Goal: Task Accomplishment & Management: Manage account settings

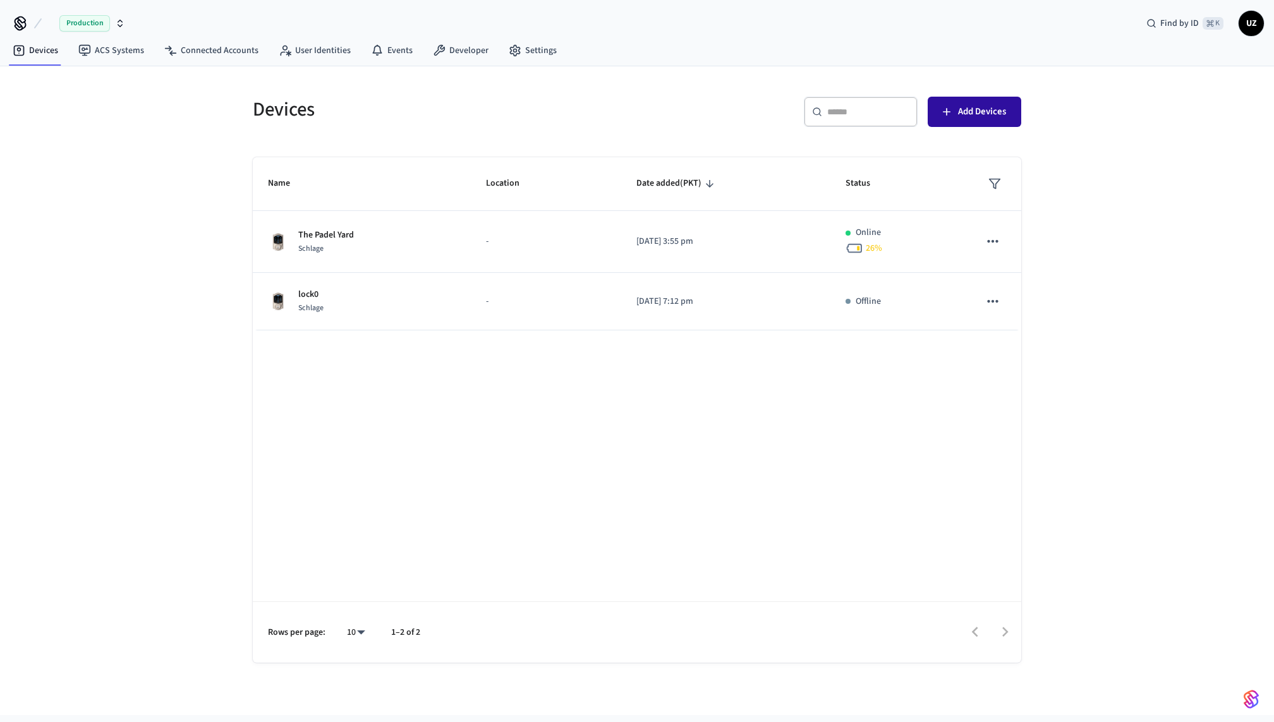
click at [954, 112] on button "Add Devices" at bounding box center [975, 112] width 94 height 30
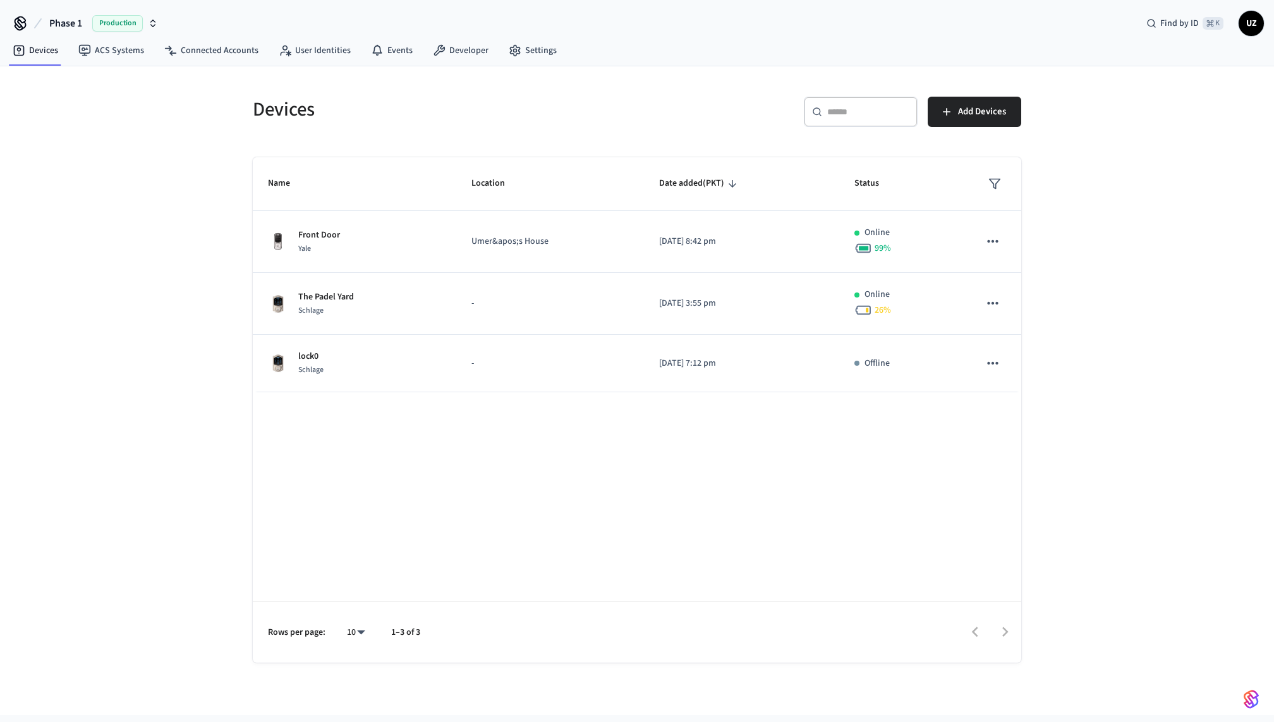
click at [610, 148] on div "Devices ​ ​ Add Devices Name Location Date added (PKT) Status Front Door Yale U…" at bounding box center [637, 372] width 789 height 581
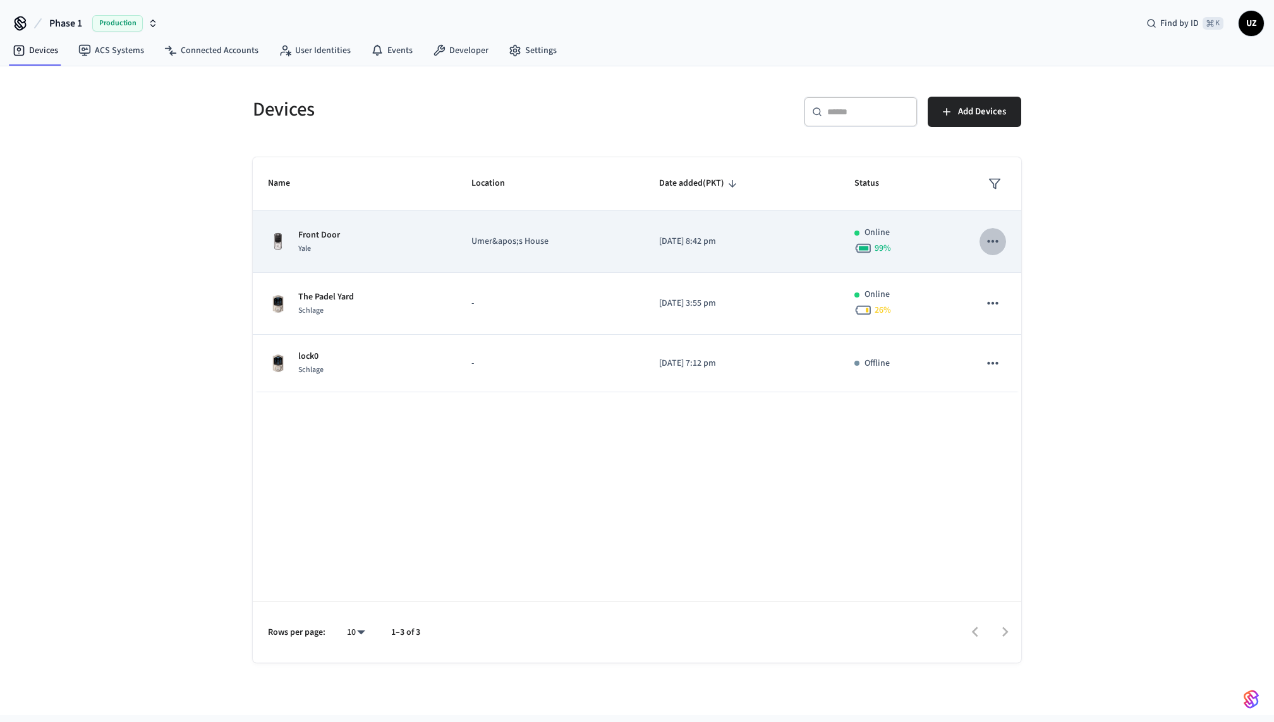
click at [988, 239] on icon "sticky table" at bounding box center [992, 241] width 16 height 16
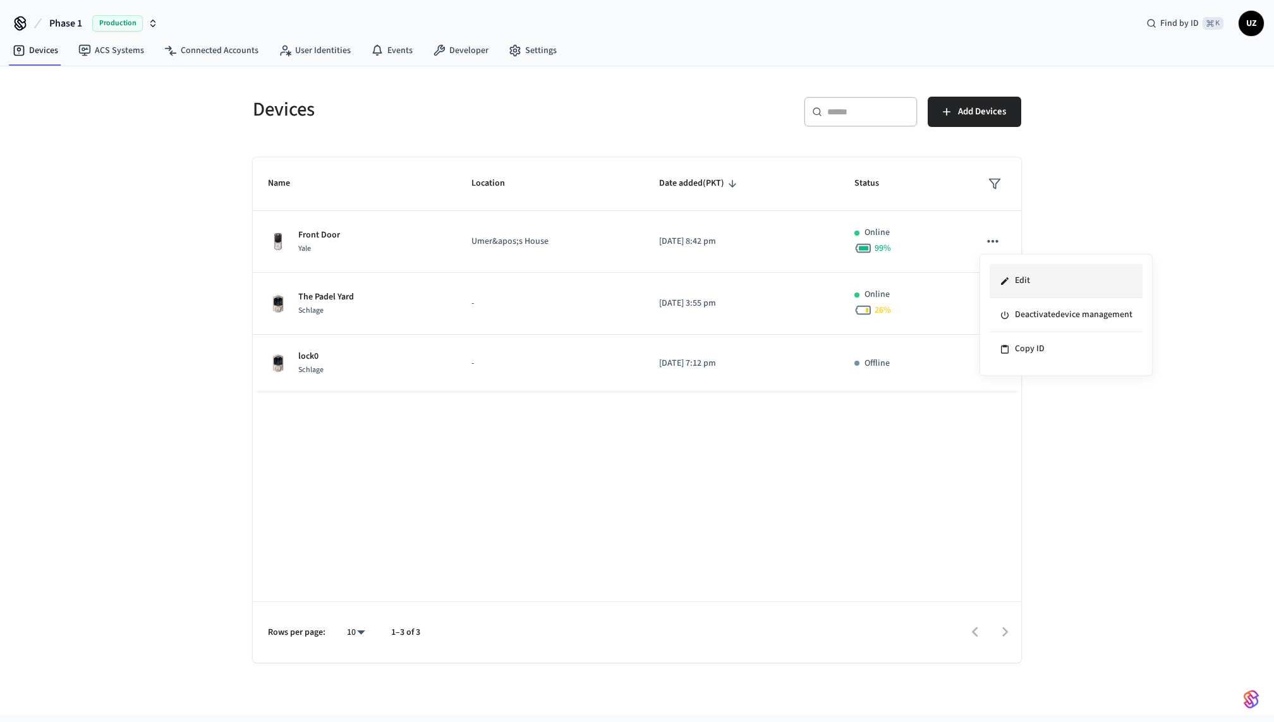
click at [1008, 281] on icon at bounding box center [1005, 281] width 10 height 10
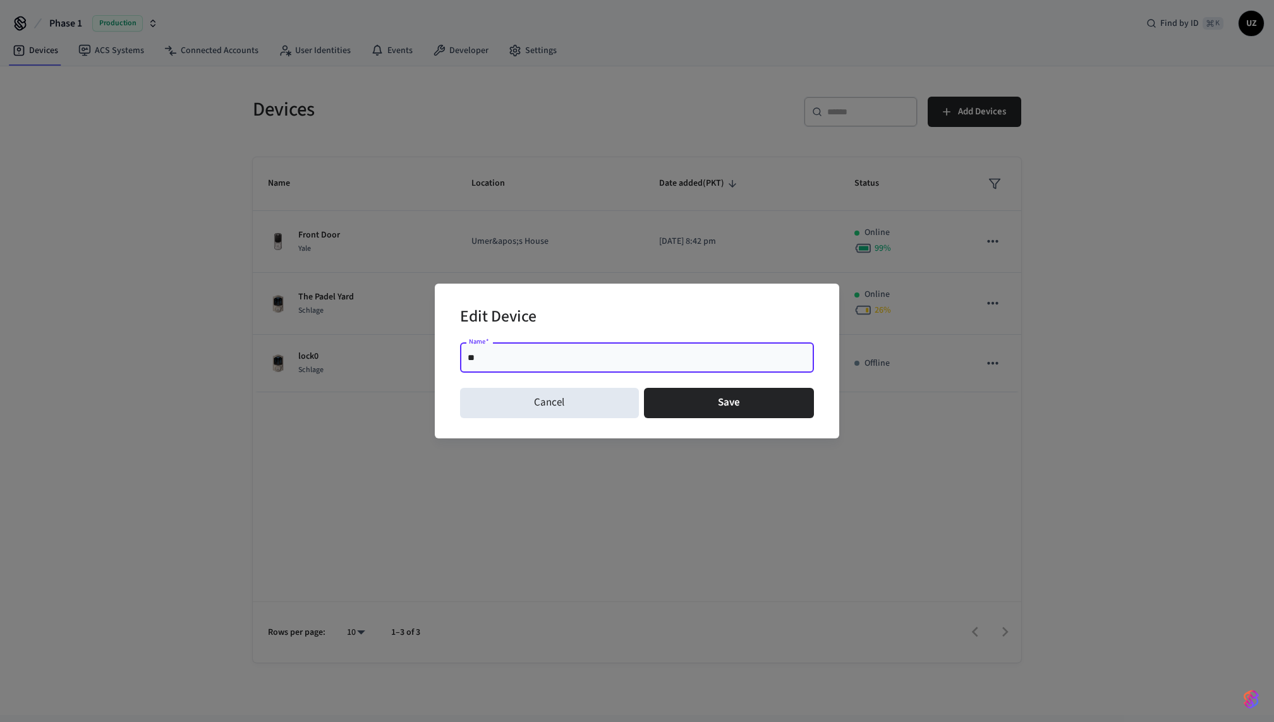
type input "*"
type input "*********"
click at [700, 406] on button "Save" at bounding box center [729, 403] width 171 height 30
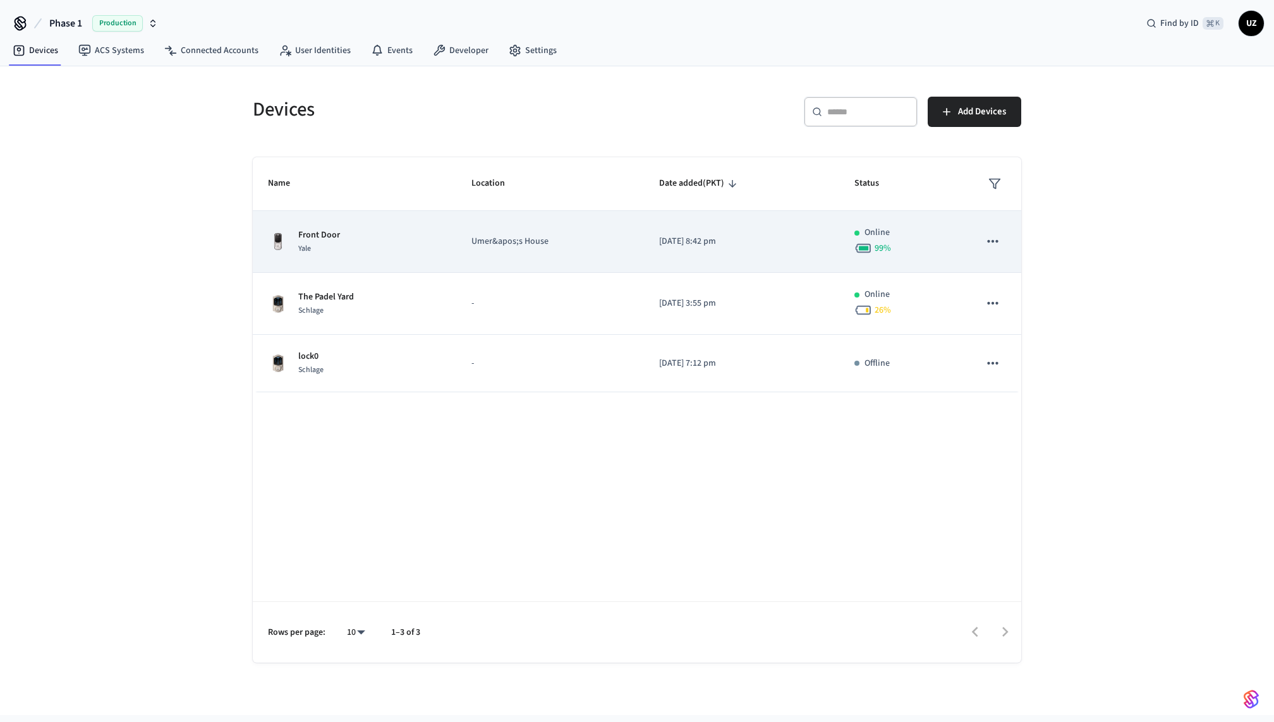
click at [550, 251] on td "Umer&apos;s House" at bounding box center [550, 242] width 188 height 62
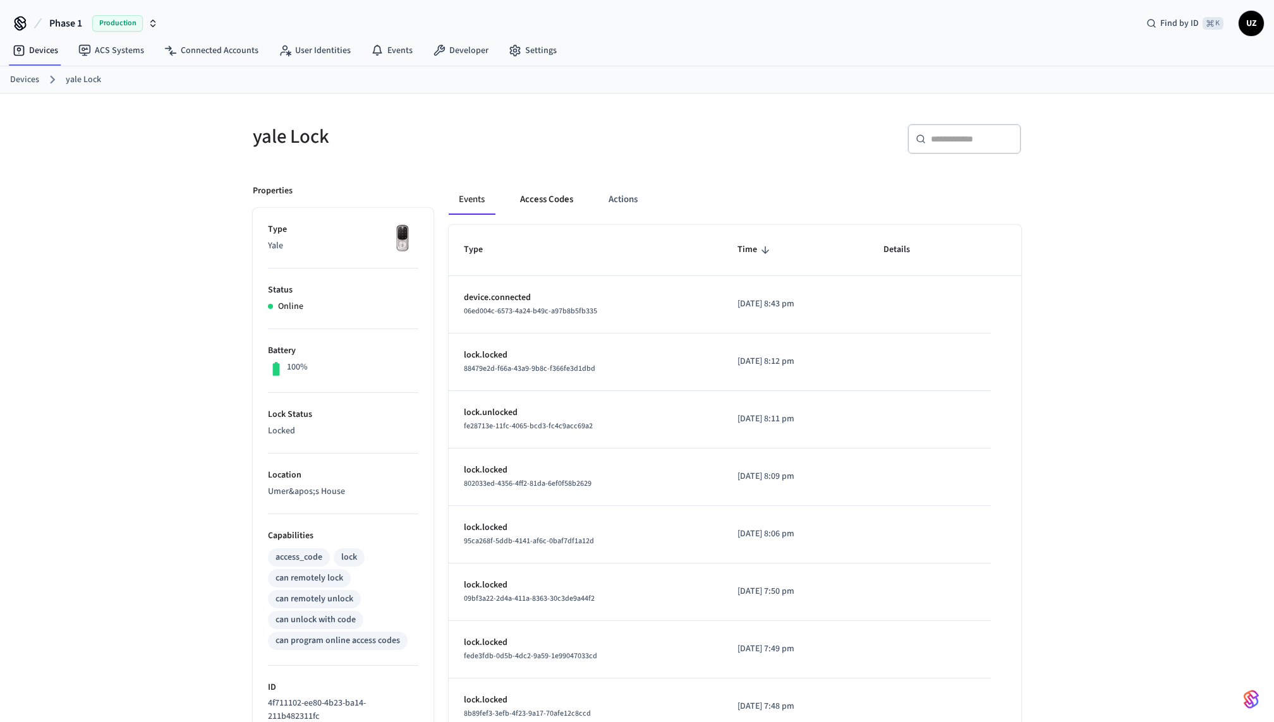
click at [551, 196] on button "Access Codes" at bounding box center [546, 200] width 73 height 30
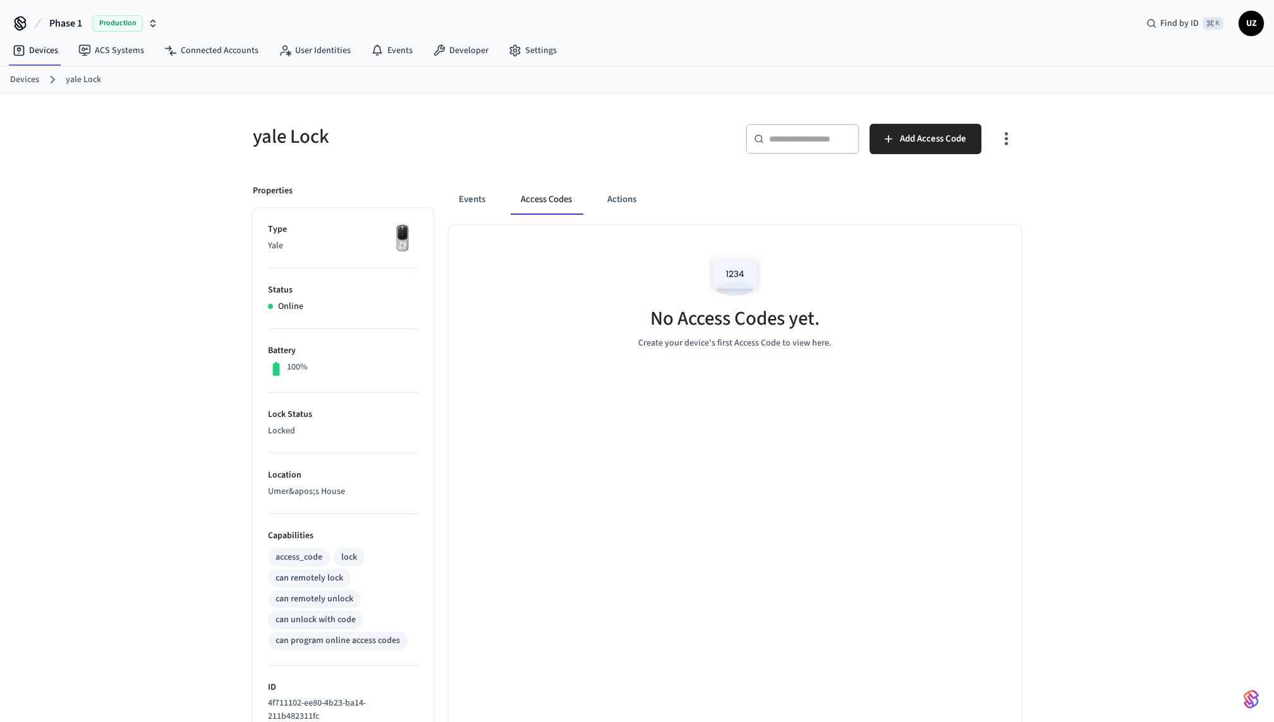
scroll to position [212, 0]
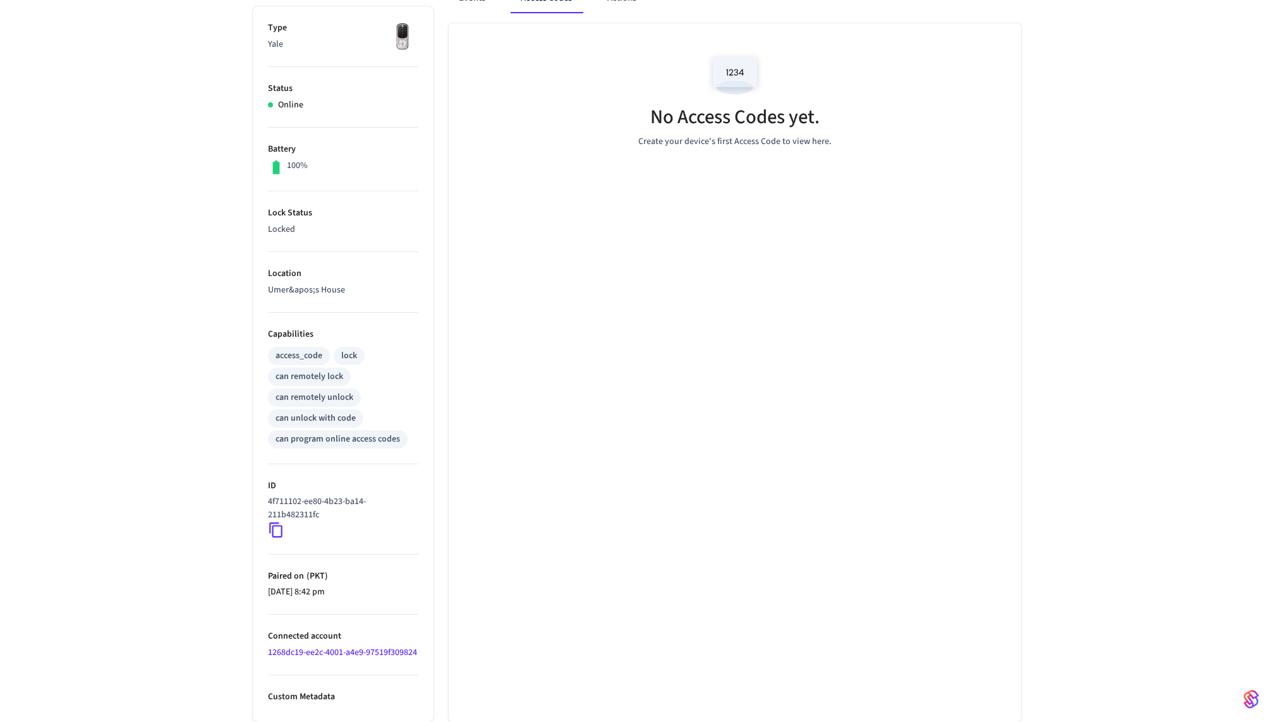
click at [359, 298] on li "Location Umer&apos;s House" at bounding box center [343, 282] width 150 height 61
click at [337, 285] on li "Location Umer&apos;s House" at bounding box center [343, 282] width 150 height 61
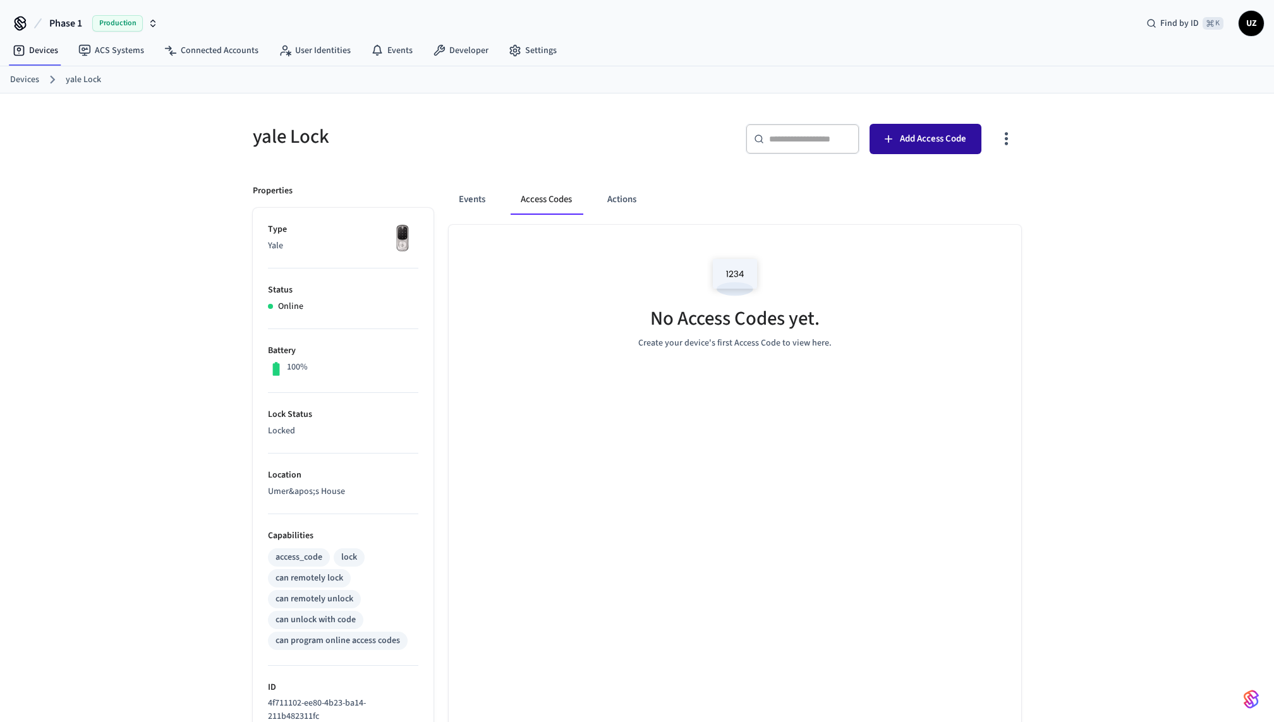
click at [918, 124] on button "Add Access Code" at bounding box center [925, 139] width 112 height 30
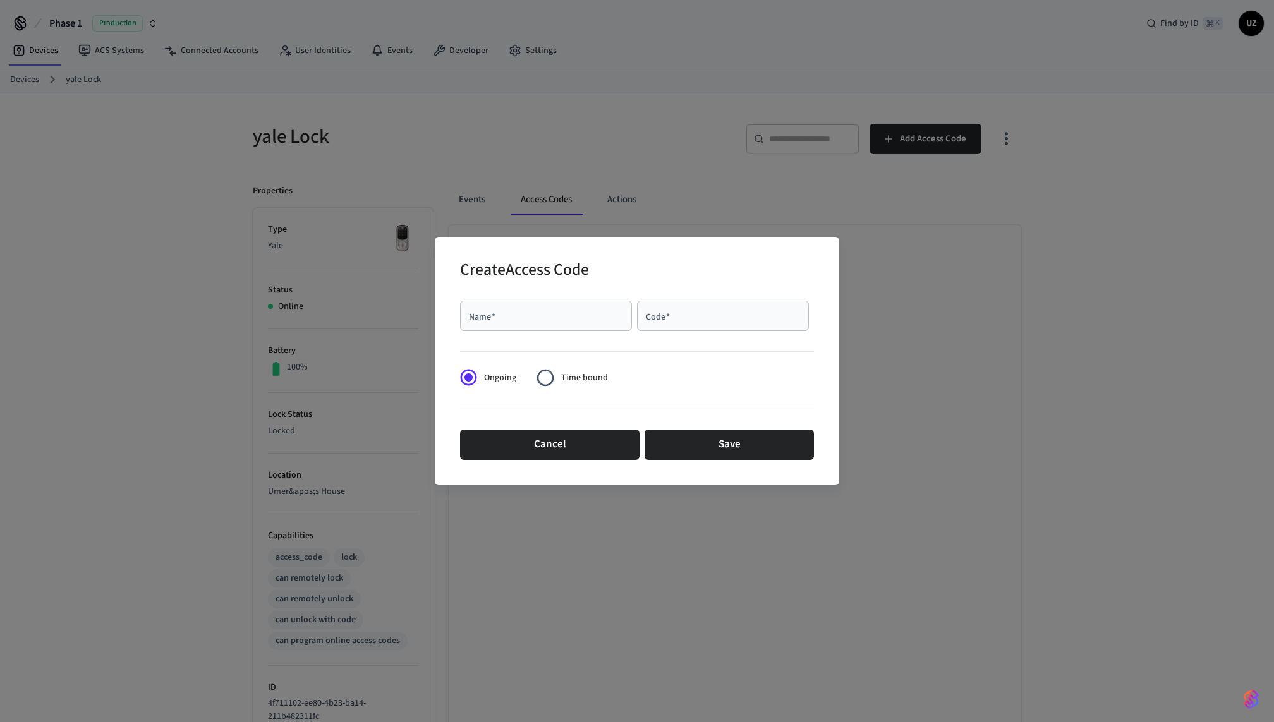
click at [565, 322] on div "Name   *" at bounding box center [546, 316] width 172 height 30
type input "**********"
click at [682, 318] on input "Code   *" at bounding box center [723, 316] width 157 height 13
type input "*"
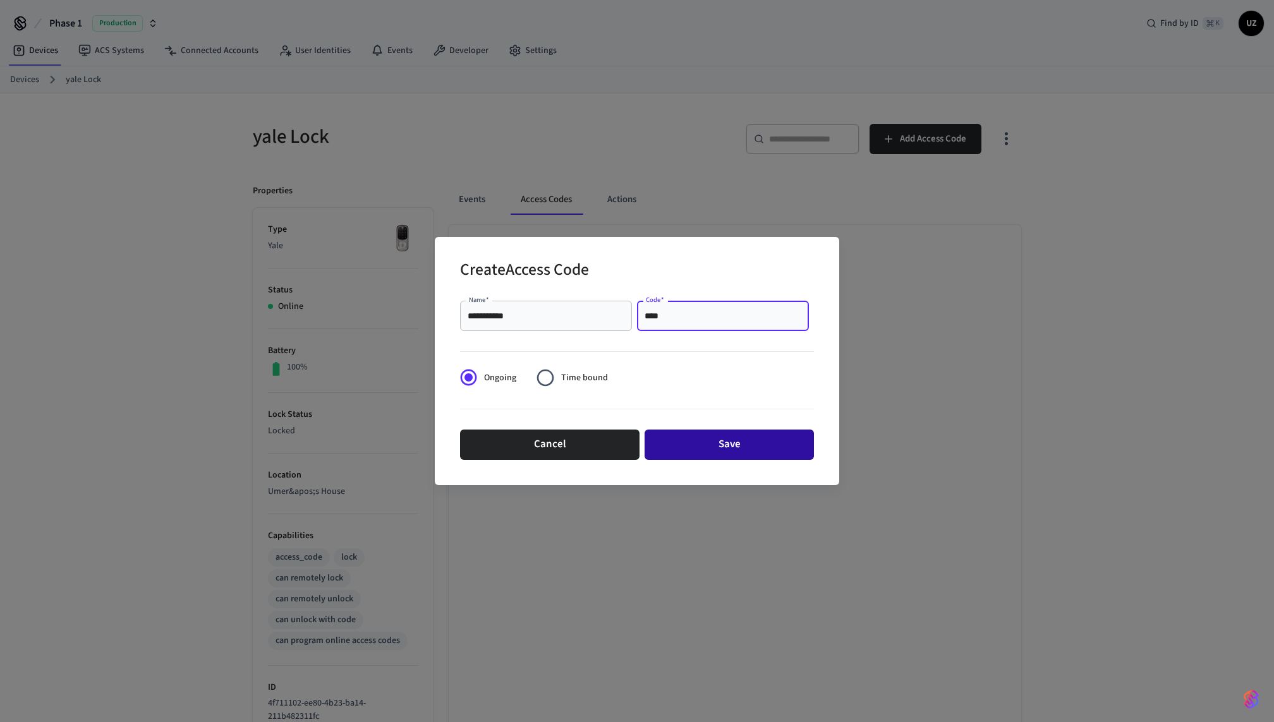
type input "****"
click at [705, 453] on button "Save" at bounding box center [729, 445] width 169 height 30
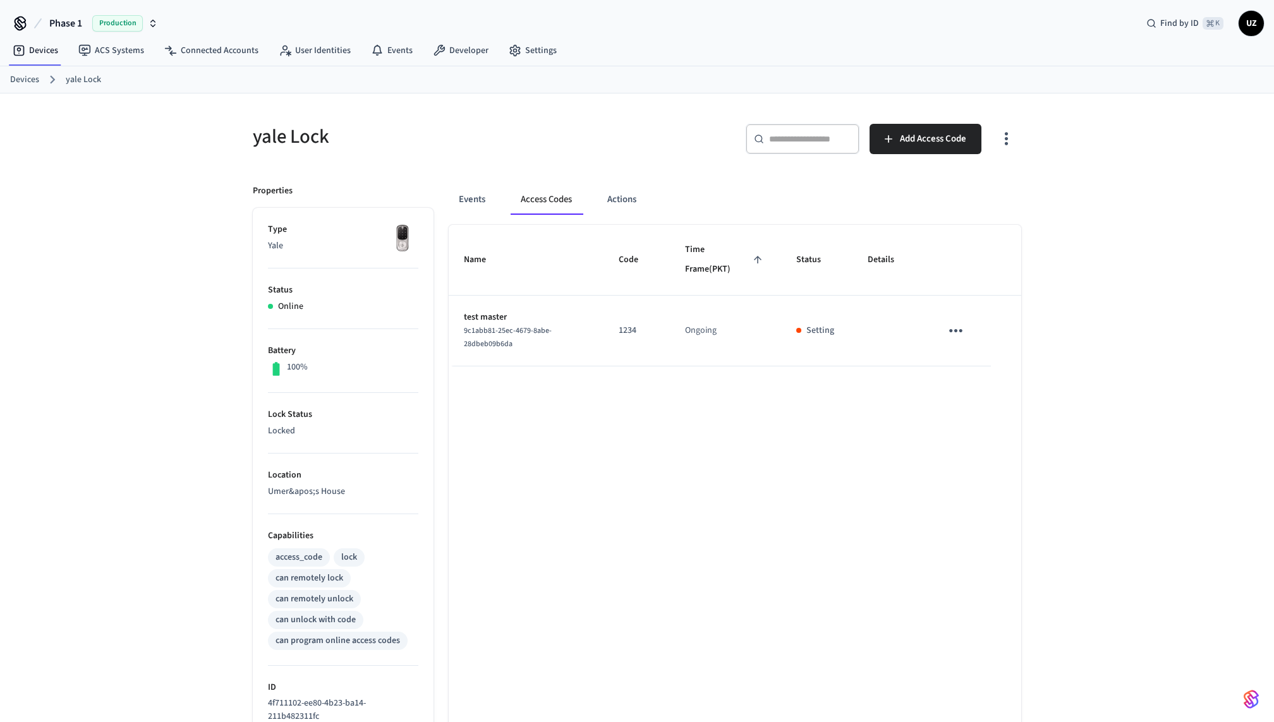
click at [651, 363] on td "1234" at bounding box center [636, 331] width 66 height 71
click at [651, 389] on div "Name Code Time Frame (PKT) Status Details test master 9c1abb81-25ec-4679-8abe-2…" at bounding box center [735, 574] width 572 height 699
click at [957, 330] on icon "sticky table" at bounding box center [956, 331] width 20 height 20
click at [965, 402] on li "Delete" at bounding box center [986, 400] width 60 height 33
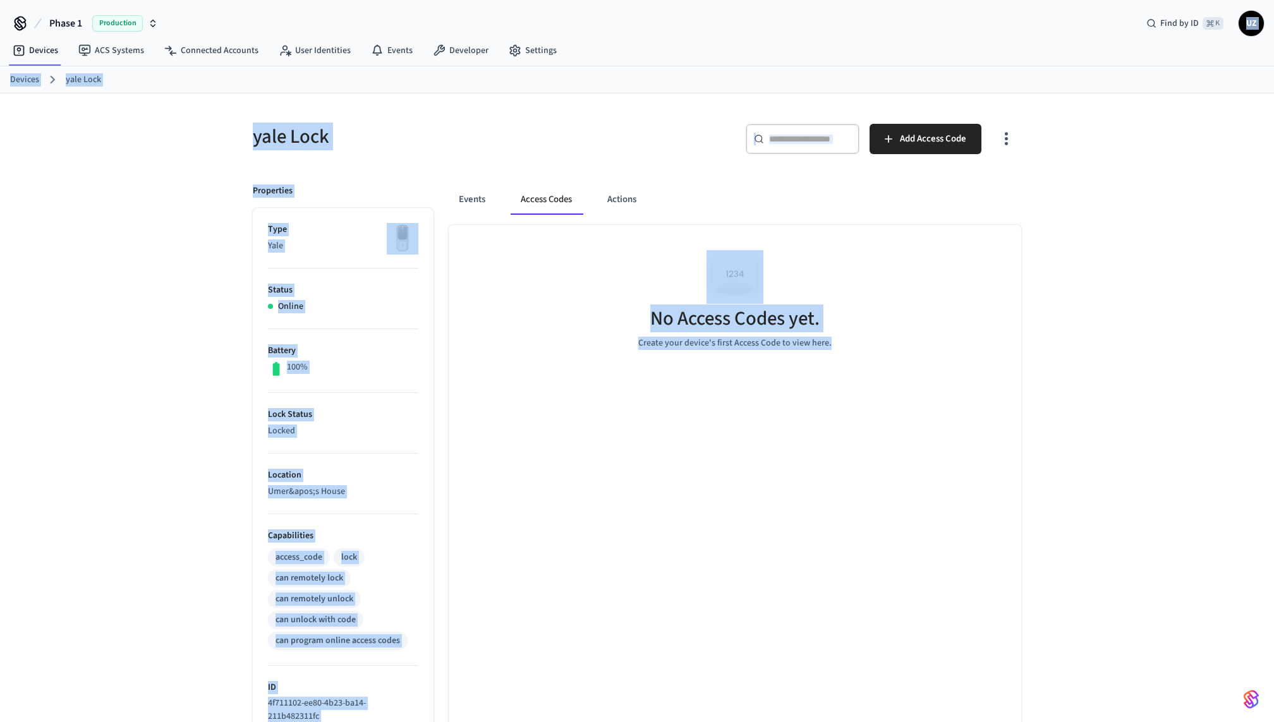
drag, startPoint x: 672, startPoint y: 404, endPoint x: 868, endPoint y: -106, distance: 545.4
click at [868, 0] on html "Phase 1 Production Find by ID ⌘ K UZ Devices ACS Systems Connected Accounts Use…" at bounding box center [637, 462] width 1274 height 924
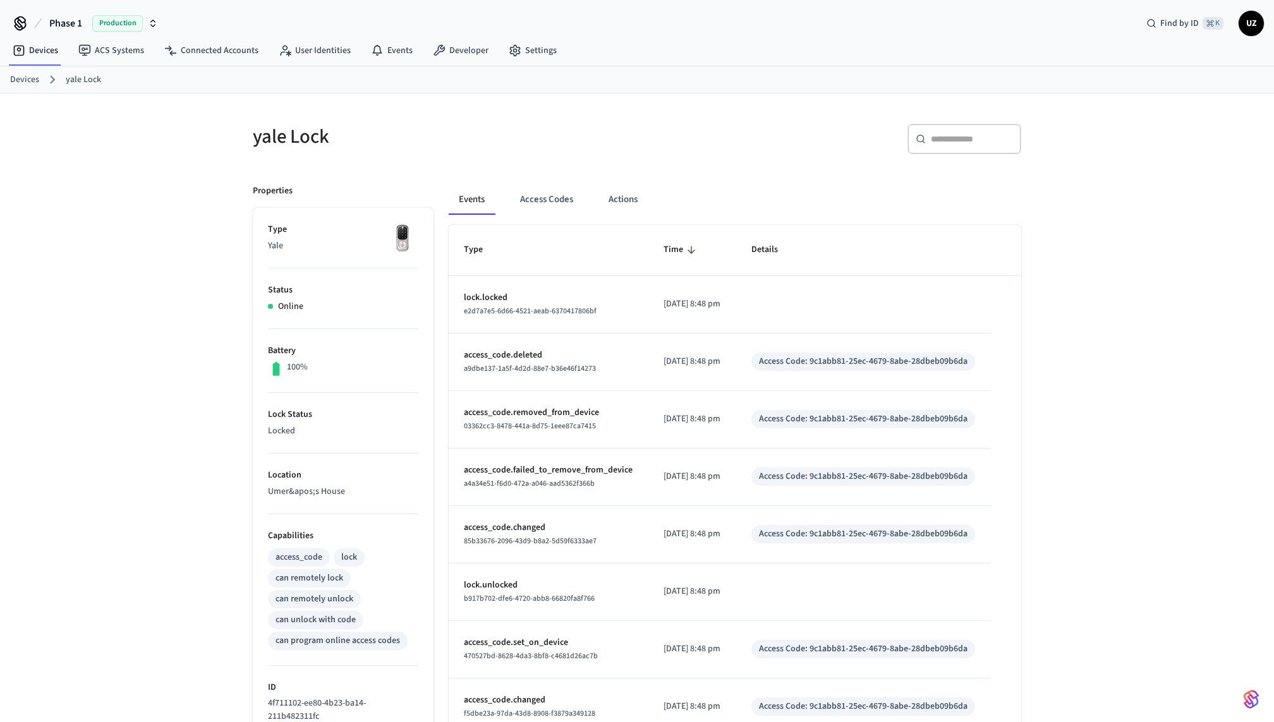
click at [627, 146] on h5 "yale Lock" at bounding box center [441, 137] width 377 height 26
click at [549, 188] on button "Access Codes" at bounding box center [546, 200] width 73 height 30
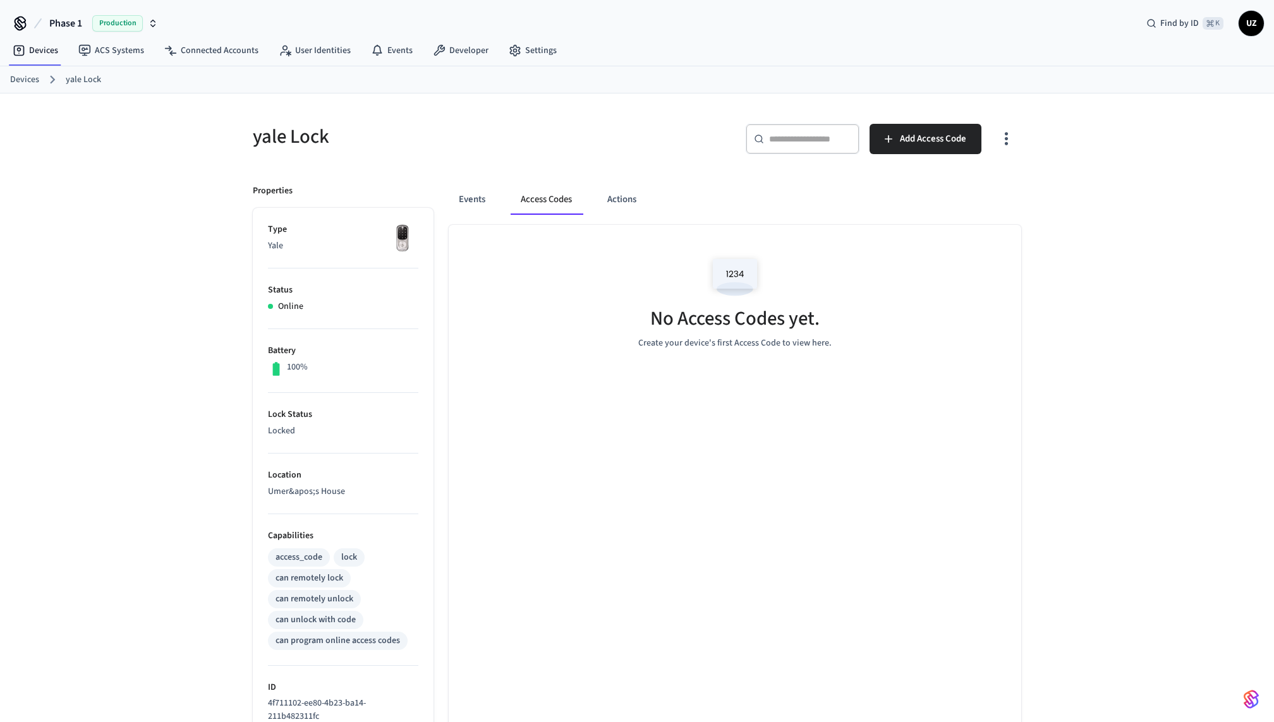
scroll to position [212, 0]
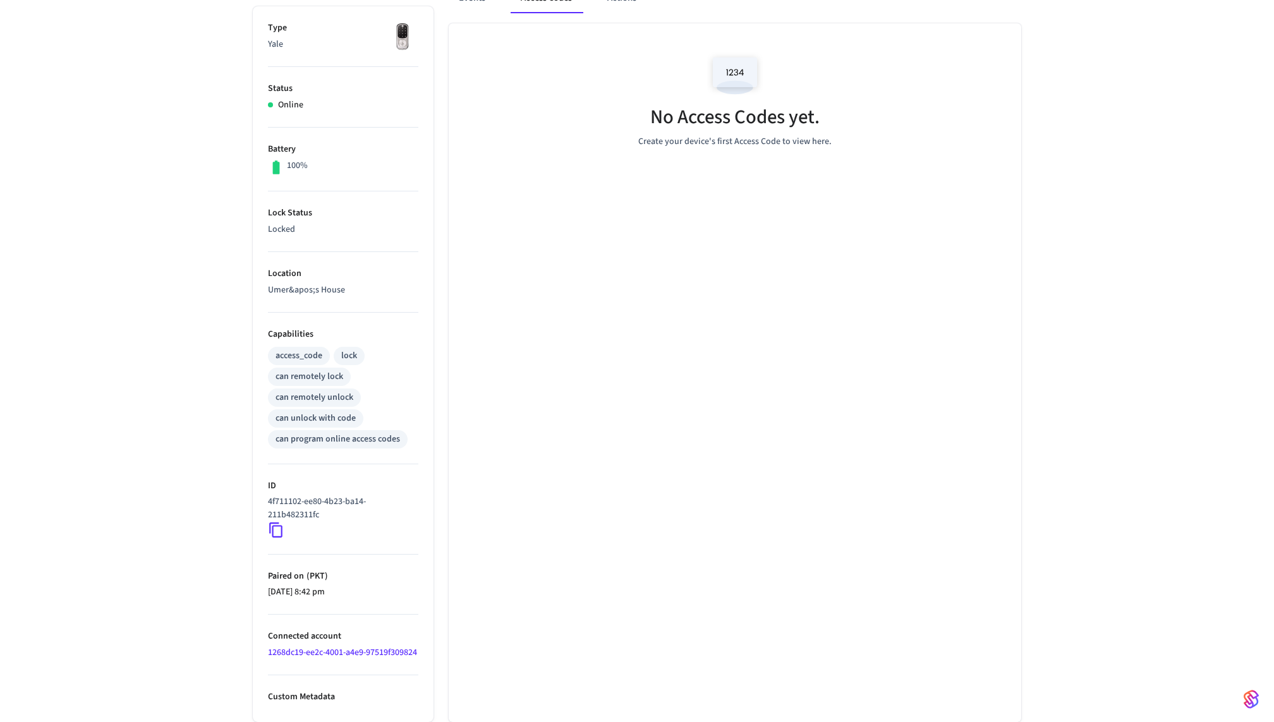
click at [275, 522] on icon at bounding box center [276, 530] width 16 height 16
click at [281, 523] on icon at bounding box center [275, 530] width 13 height 15
click at [277, 522] on icon at bounding box center [276, 530] width 16 height 16
click at [291, 495] on p "4f711102-ee80-4b23-ba14-211b482311fc" at bounding box center [340, 508] width 145 height 27
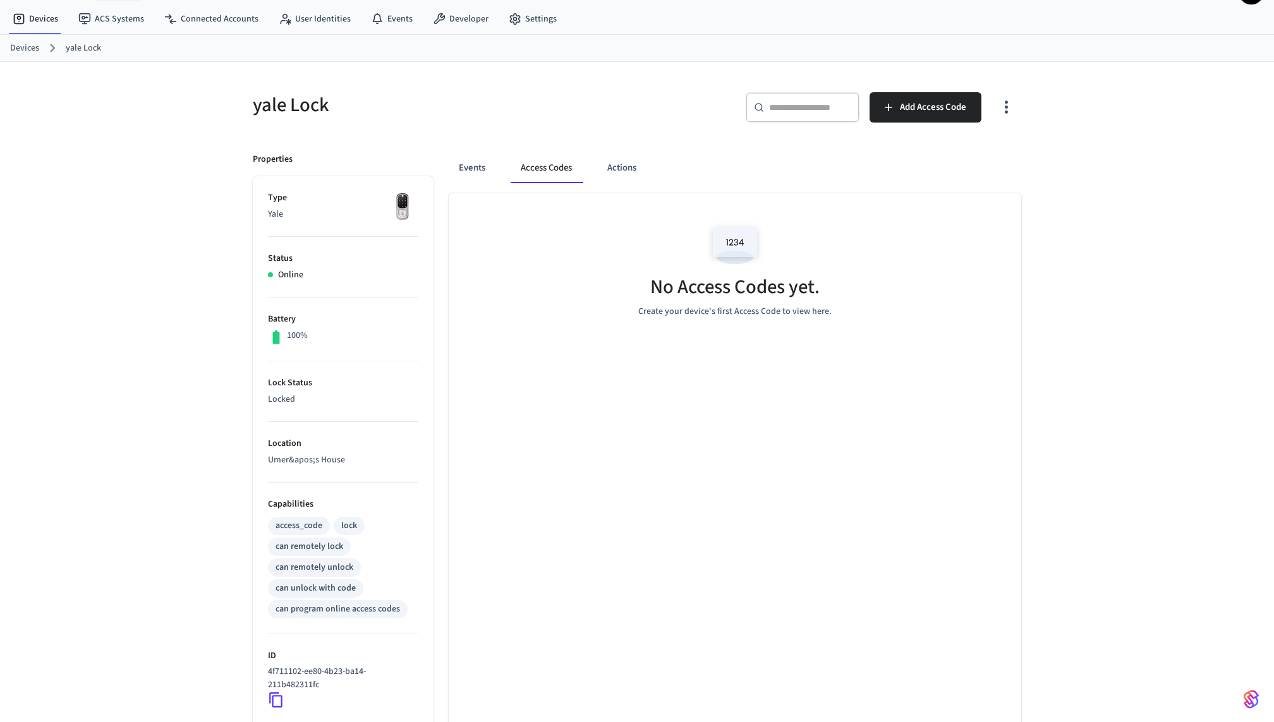
scroll to position [0, 0]
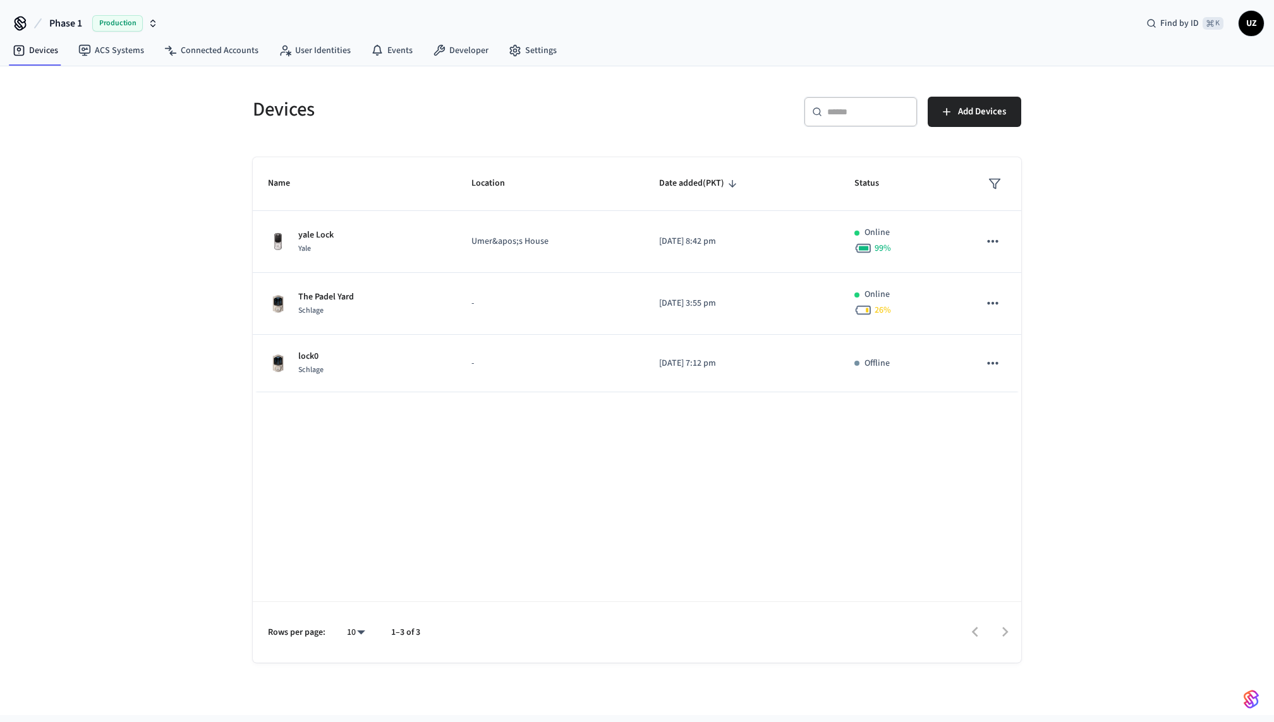
click at [603, 482] on div "Name Location Date added (PKT) Status yale Lock Yale Umer&apos;s House 2025/08/…" at bounding box center [637, 410] width 768 height 506
click at [569, 447] on div "Name Location Date added (PKT) Status yale Lock Yale Umer&apos;s House 2025/08/…" at bounding box center [637, 410] width 768 height 506
click at [587, 136] on div "Devices" at bounding box center [434, 110] width 392 height 56
click at [606, 144] on div "Devices ​ ​ Add Devices Name Location Date added (PKT) Status yale Lock Yale Um…" at bounding box center [637, 372] width 789 height 581
click at [617, 87] on div "Devices" at bounding box center [434, 110] width 392 height 56
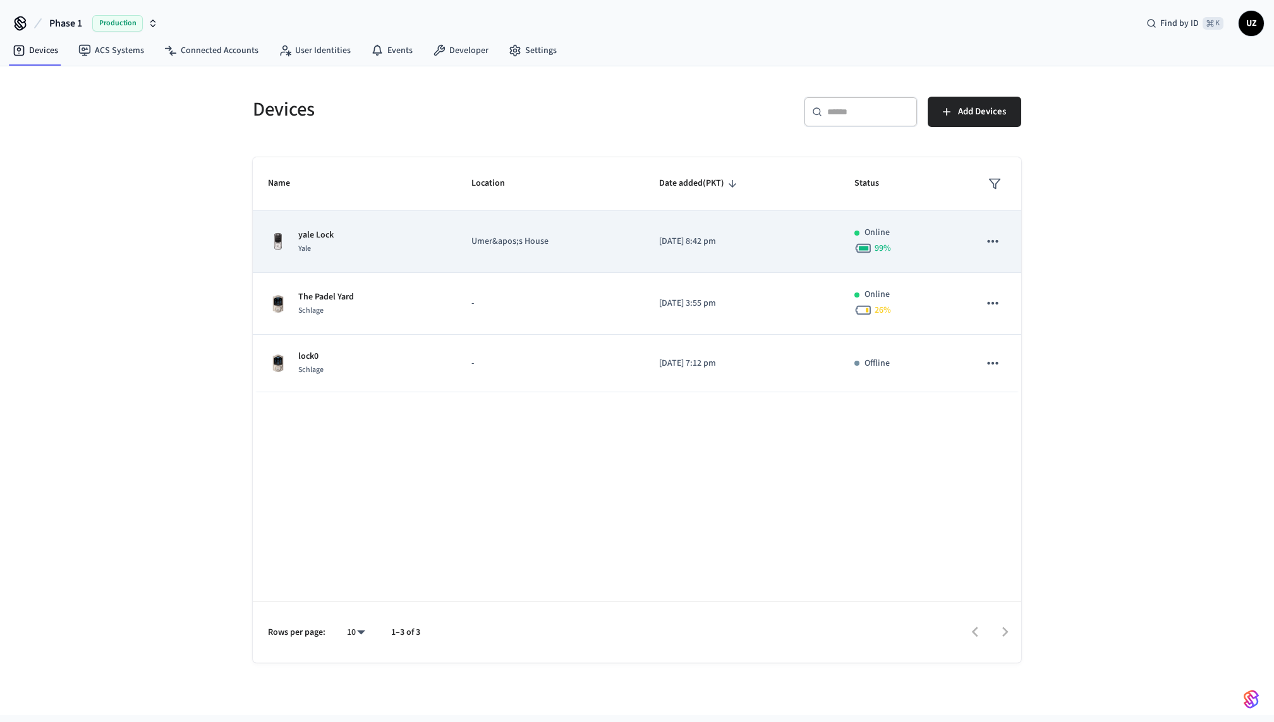
click at [277, 241] on img "sticky table" at bounding box center [278, 242] width 20 height 20
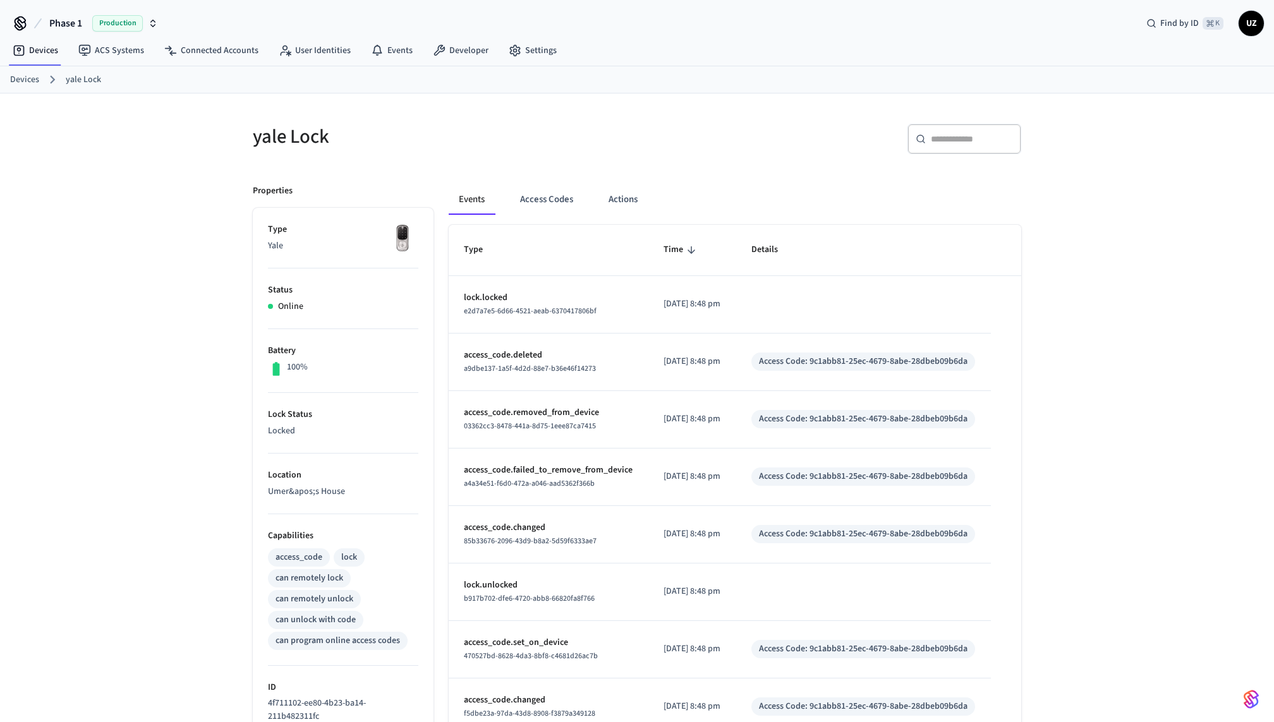
click at [399, 251] on img at bounding box center [403, 239] width 32 height 32
click at [400, 243] on img at bounding box center [403, 239] width 32 height 32
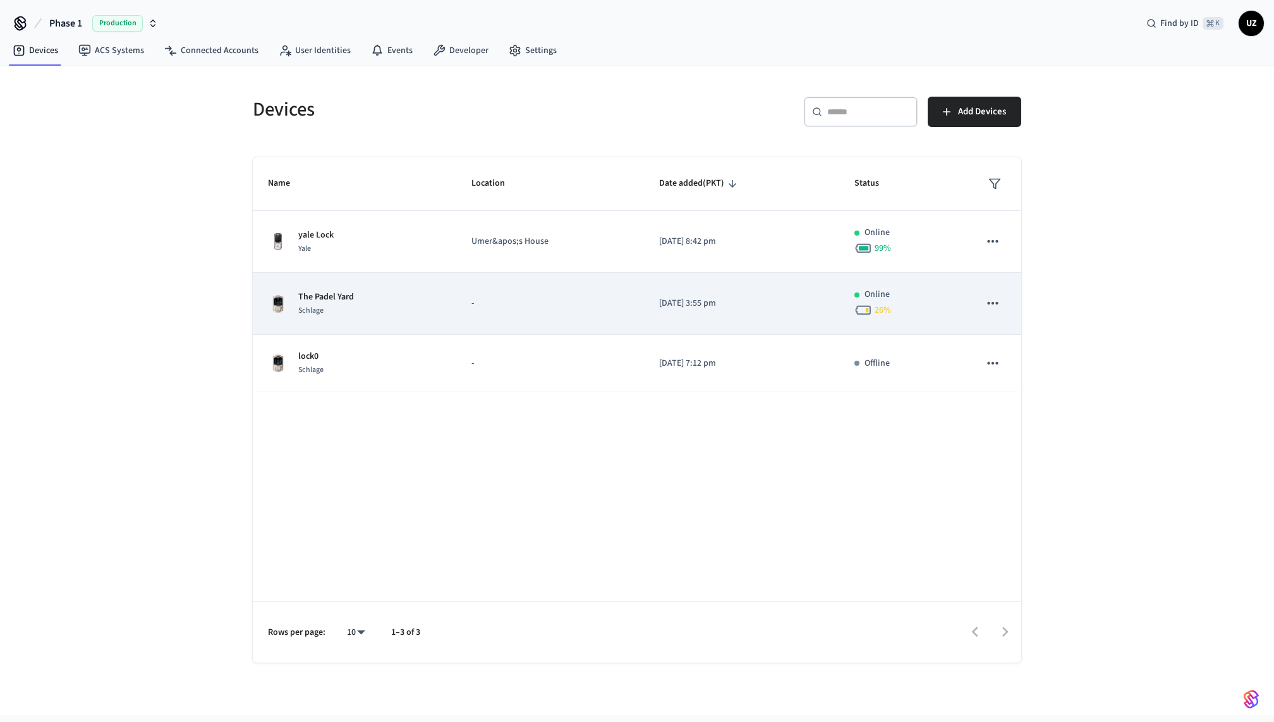
click at [277, 304] on img "sticky table" at bounding box center [278, 304] width 20 height 20
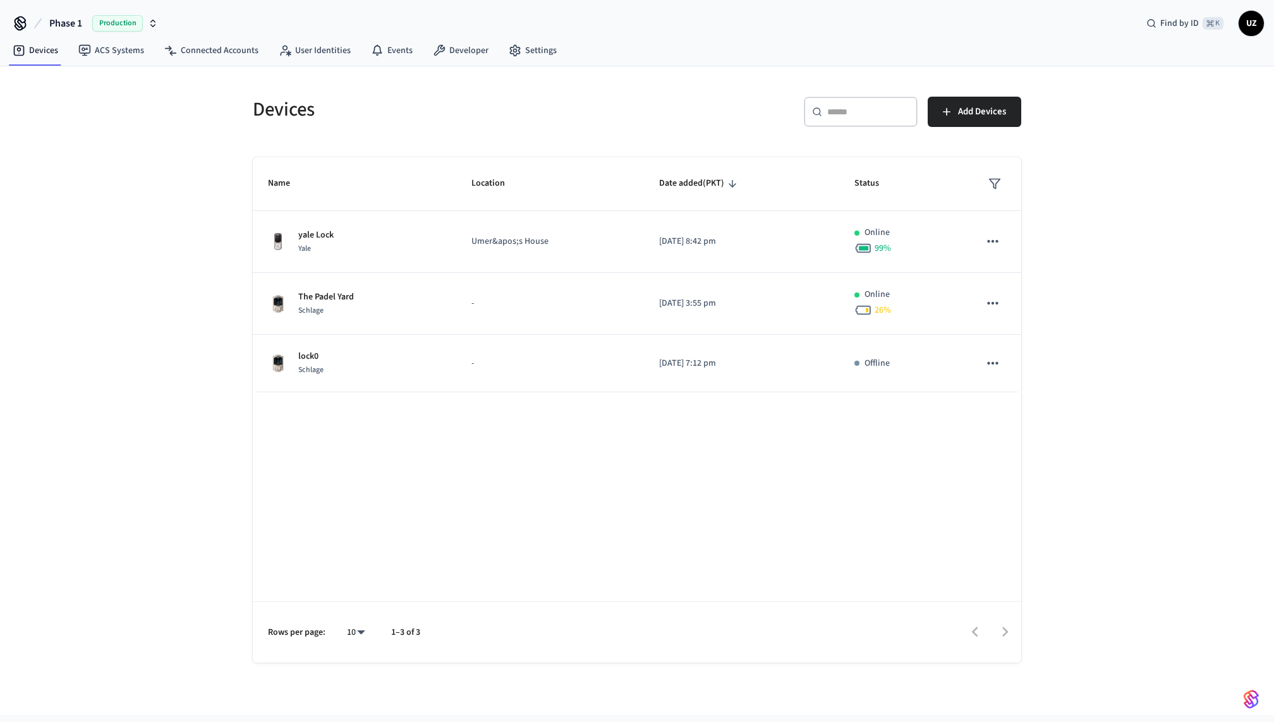
click at [167, 419] on div "Devices ​ ​ Add Devices Name Location Date added (PKT) Status yale Lock Yale Um…" at bounding box center [637, 390] width 1274 height 649
click at [561, 502] on div "Name Location Date added (PKT) Status yale Lock Yale Umer&apos;s House 2025/08/…" at bounding box center [637, 410] width 768 height 506
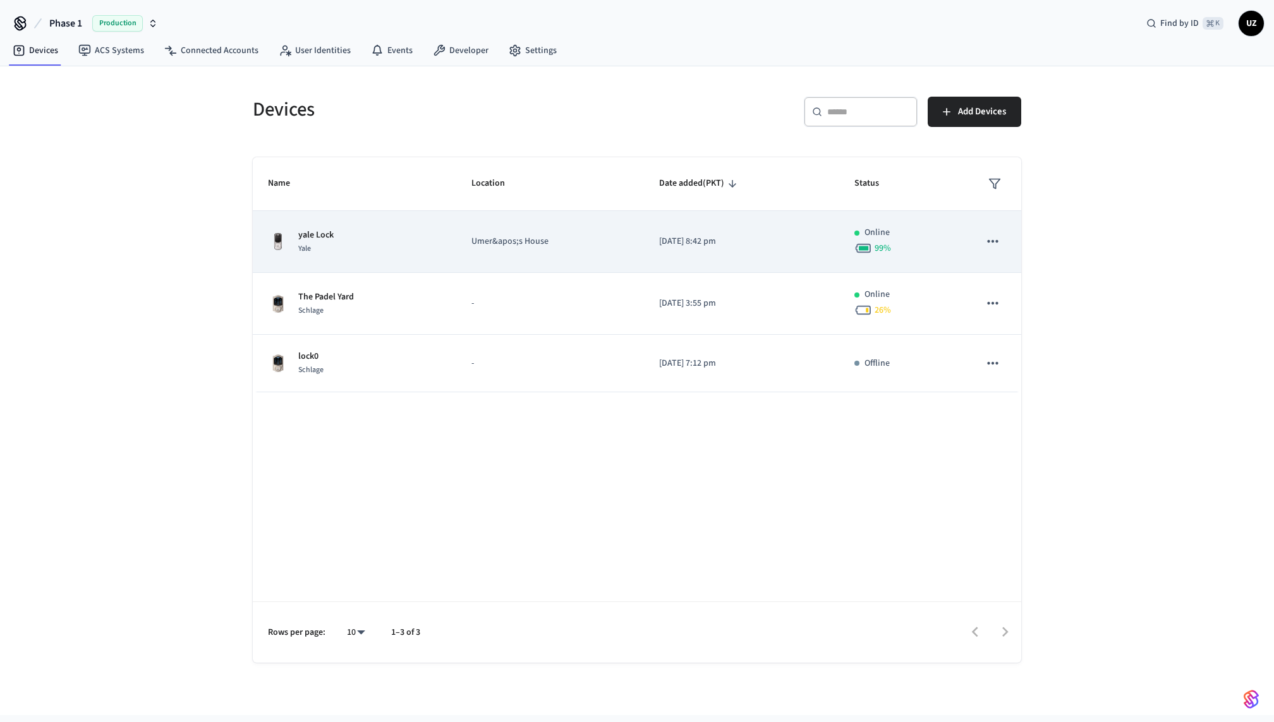
click at [523, 241] on p "Umer&apos;s House" at bounding box center [549, 241] width 157 height 13
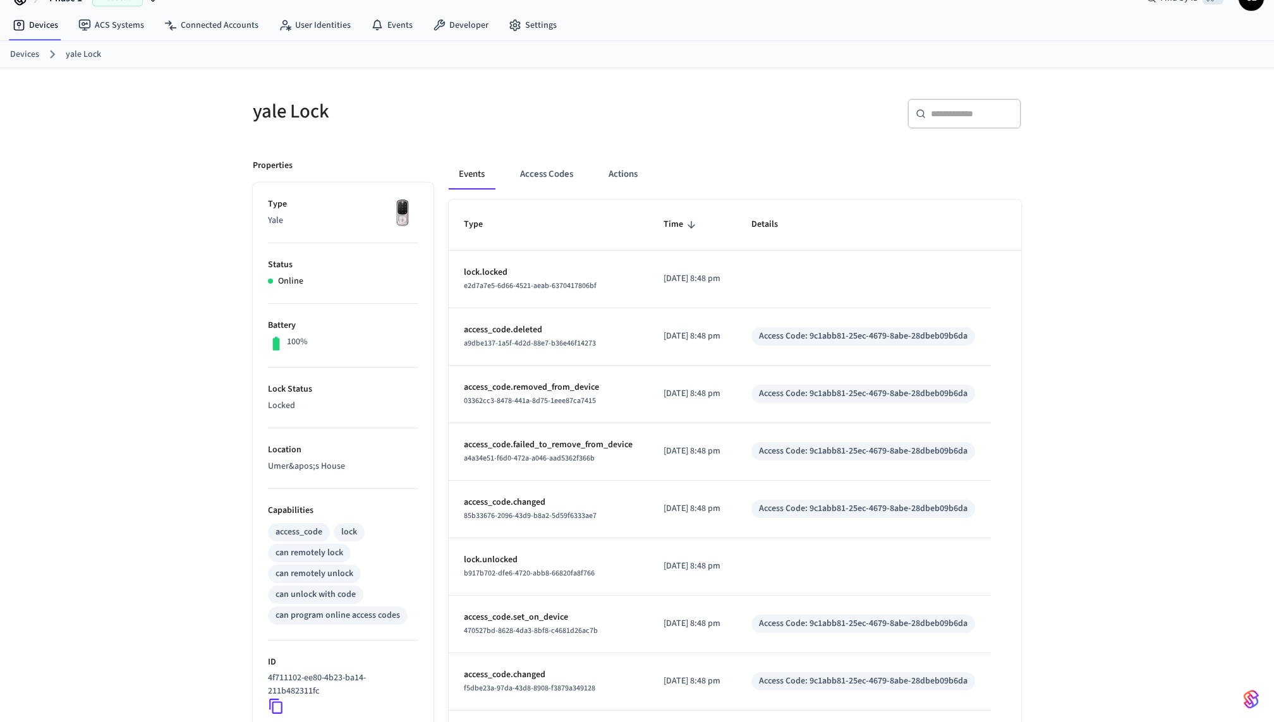
scroll to position [24, 0]
click at [607, 185] on button "Actions" at bounding box center [622, 175] width 49 height 30
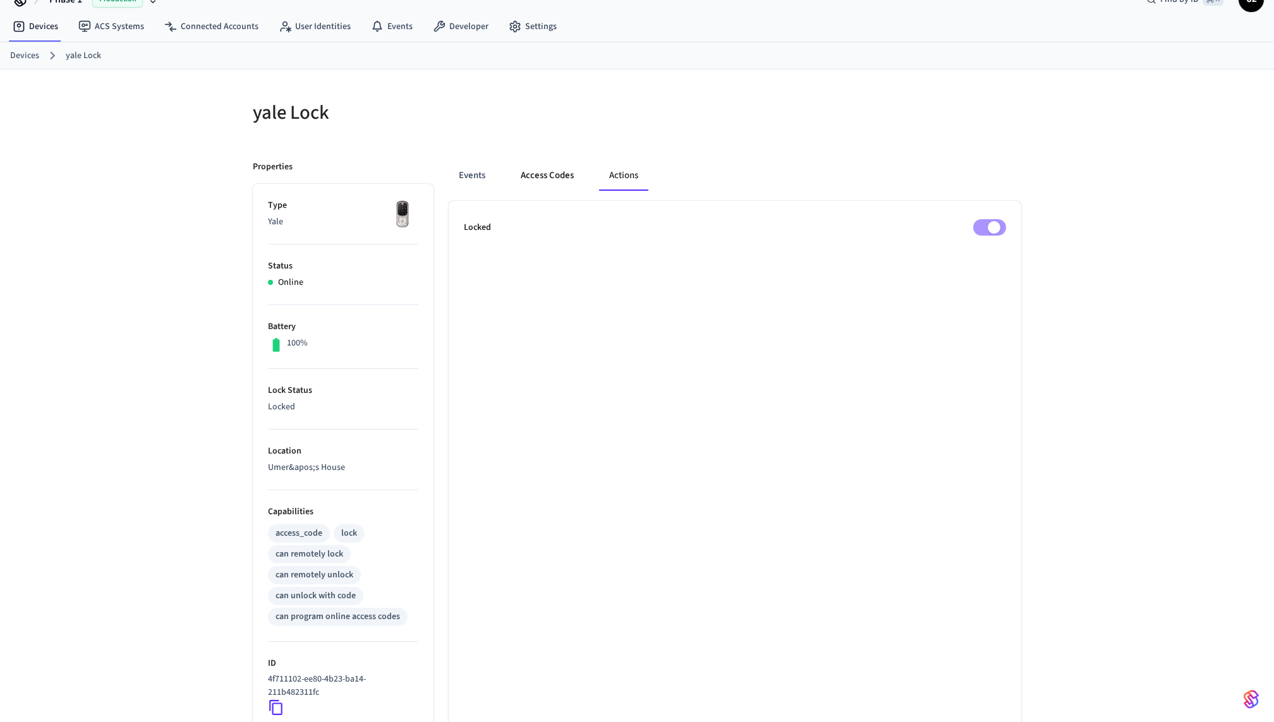
click at [558, 185] on button "Access Codes" at bounding box center [547, 175] width 73 height 30
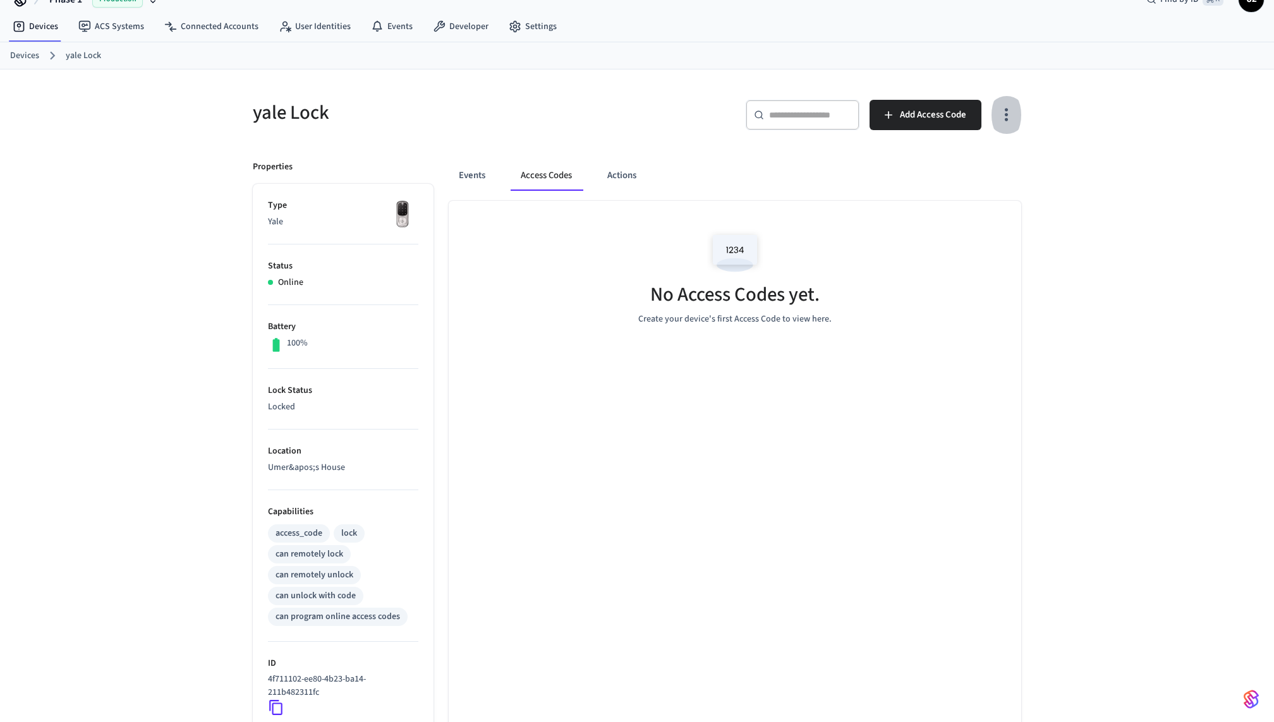
click at [998, 118] on icon "button" at bounding box center [1006, 115] width 20 height 20
click at [973, 167] on li "Show unmanaged access codes on device" at bounding box center [926, 165] width 178 height 33
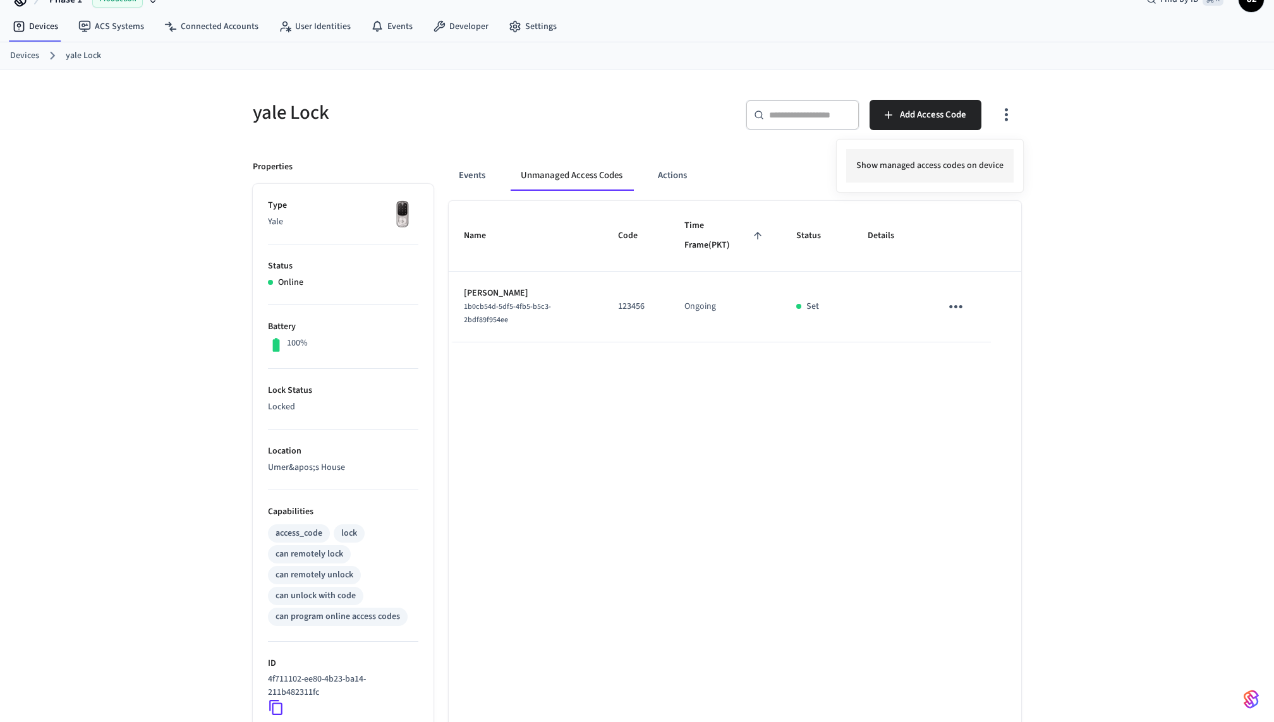
click at [978, 168] on li "Show managed access codes on device" at bounding box center [929, 165] width 167 height 33
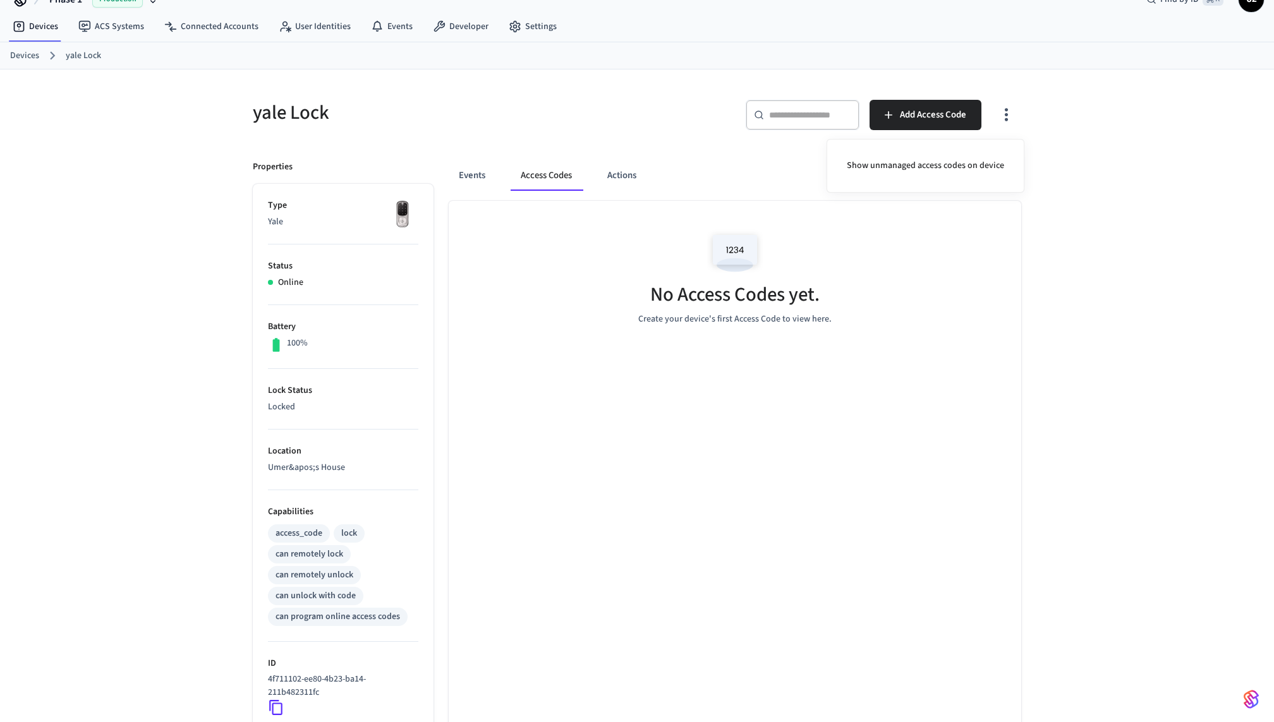
click at [148, 169] on div at bounding box center [637, 361] width 1274 height 722
